Goal: Transaction & Acquisition: Purchase product/service

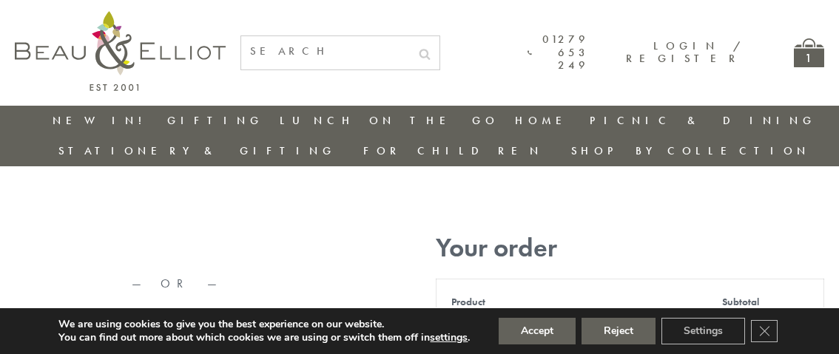
type input "[EMAIL_ADDRESS][DOMAIN_NAME]"
type input "[PERSON_NAME]"
type input "23, [GEOGRAPHIC_DATA], [GEOGRAPHIC_DATA]"
type input "[GEOGRAPHIC_DATA]"
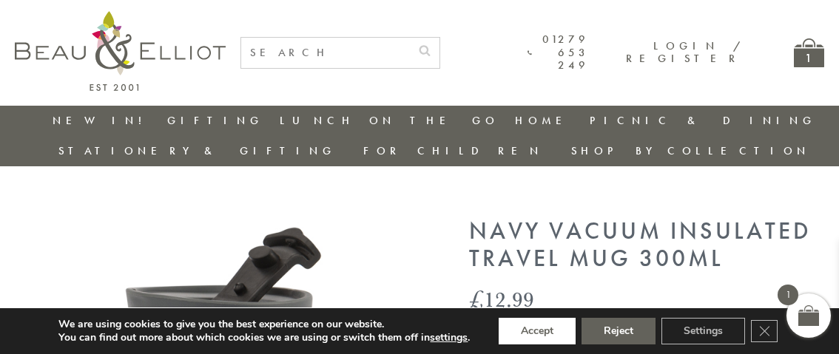
click at [537, 331] on button "Accept" at bounding box center [537, 331] width 77 height 27
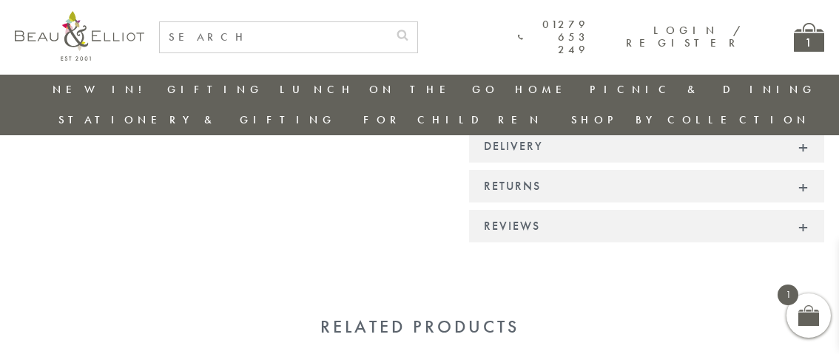
scroll to position [1498, 0]
